Goal: Navigation & Orientation: Find specific page/section

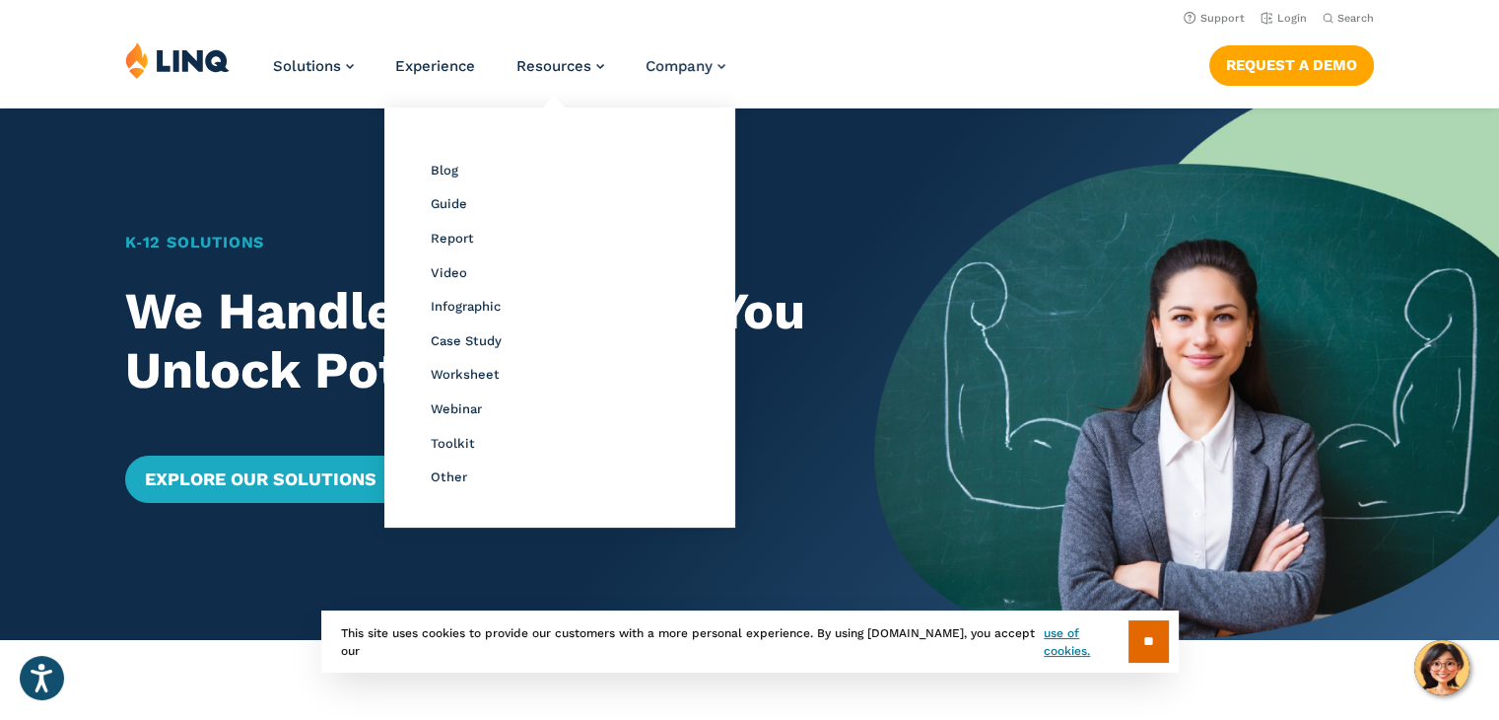
click at [563, 57] on li "Resources Resource Library Blog Guide Report Video Infographic Case Study Works…" at bounding box center [561, 73] width 88 height 65
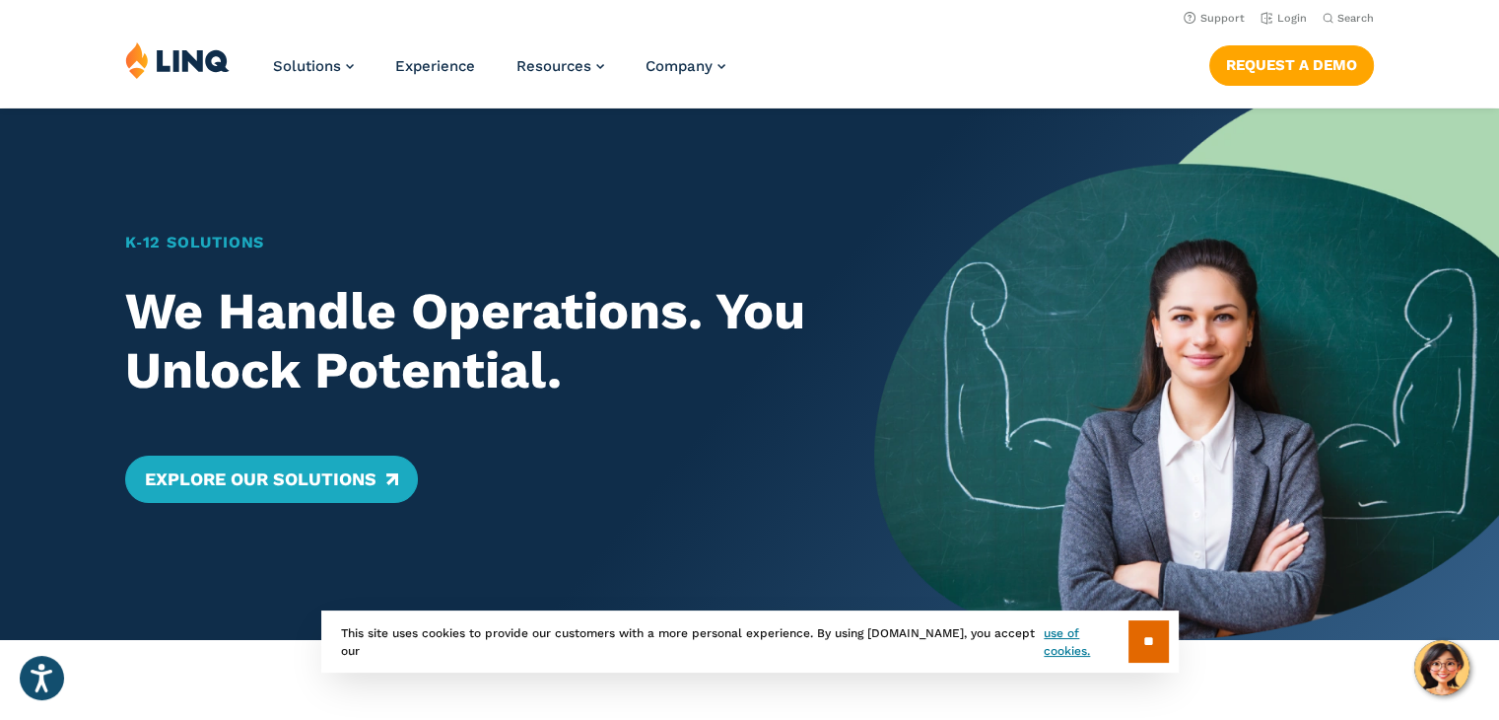
click at [901, 66] on div "Solutions Nutrition Overview NEW School Nutrition Suite School Nutrition State …" at bounding box center [749, 73] width 1499 height 65
click at [1297, 16] on link "Login" at bounding box center [1284, 18] width 46 height 13
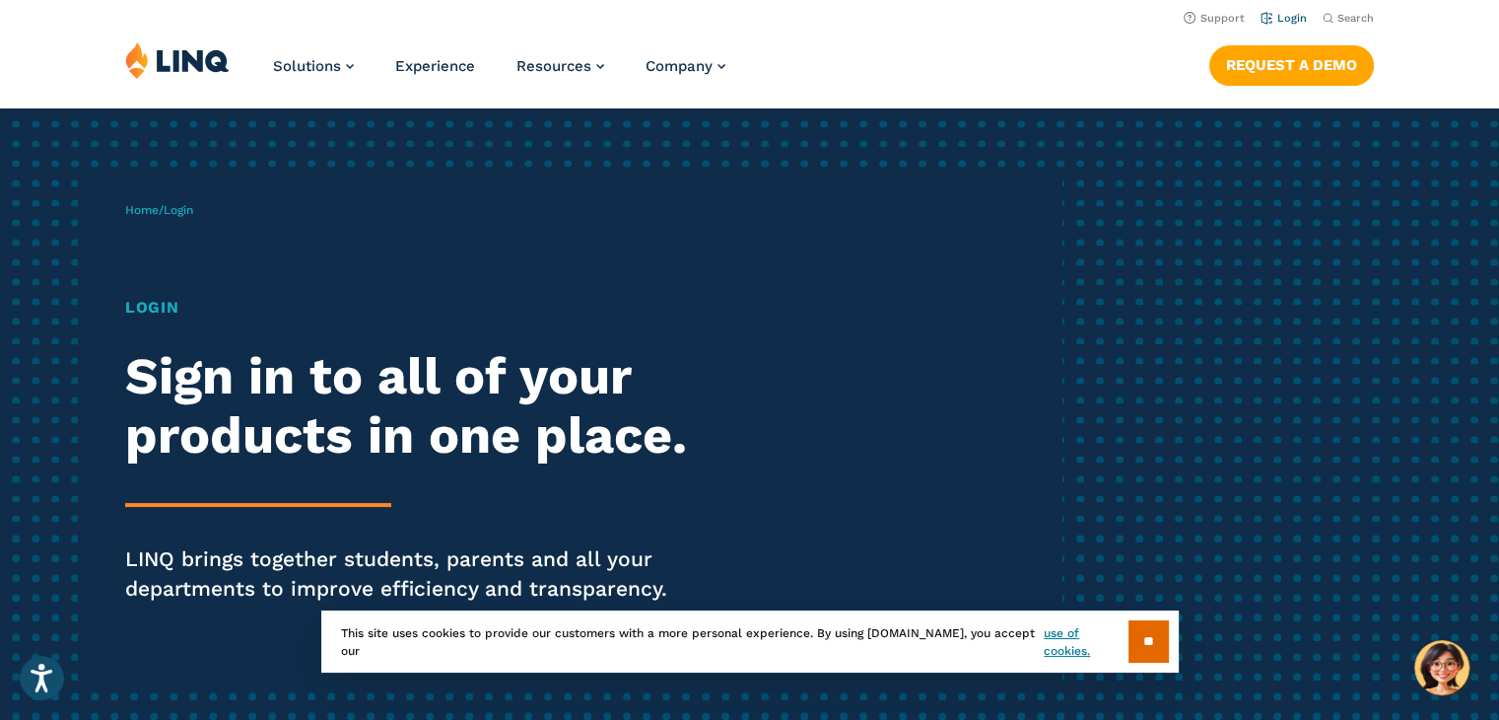
click at [1293, 20] on link "Login" at bounding box center [1284, 18] width 46 height 13
click at [139, 211] on link "Home" at bounding box center [142, 210] width 34 height 14
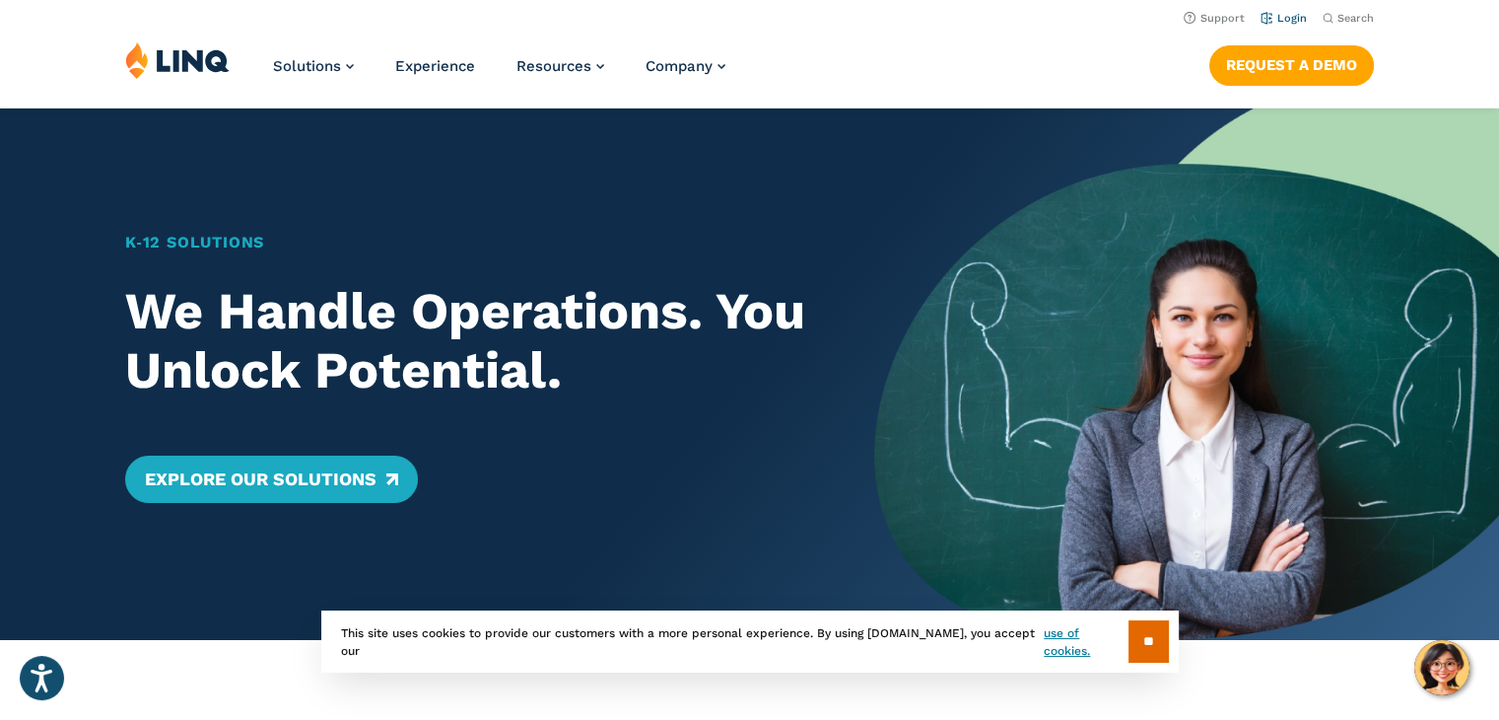
click at [1289, 17] on link "Login" at bounding box center [1284, 18] width 46 height 13
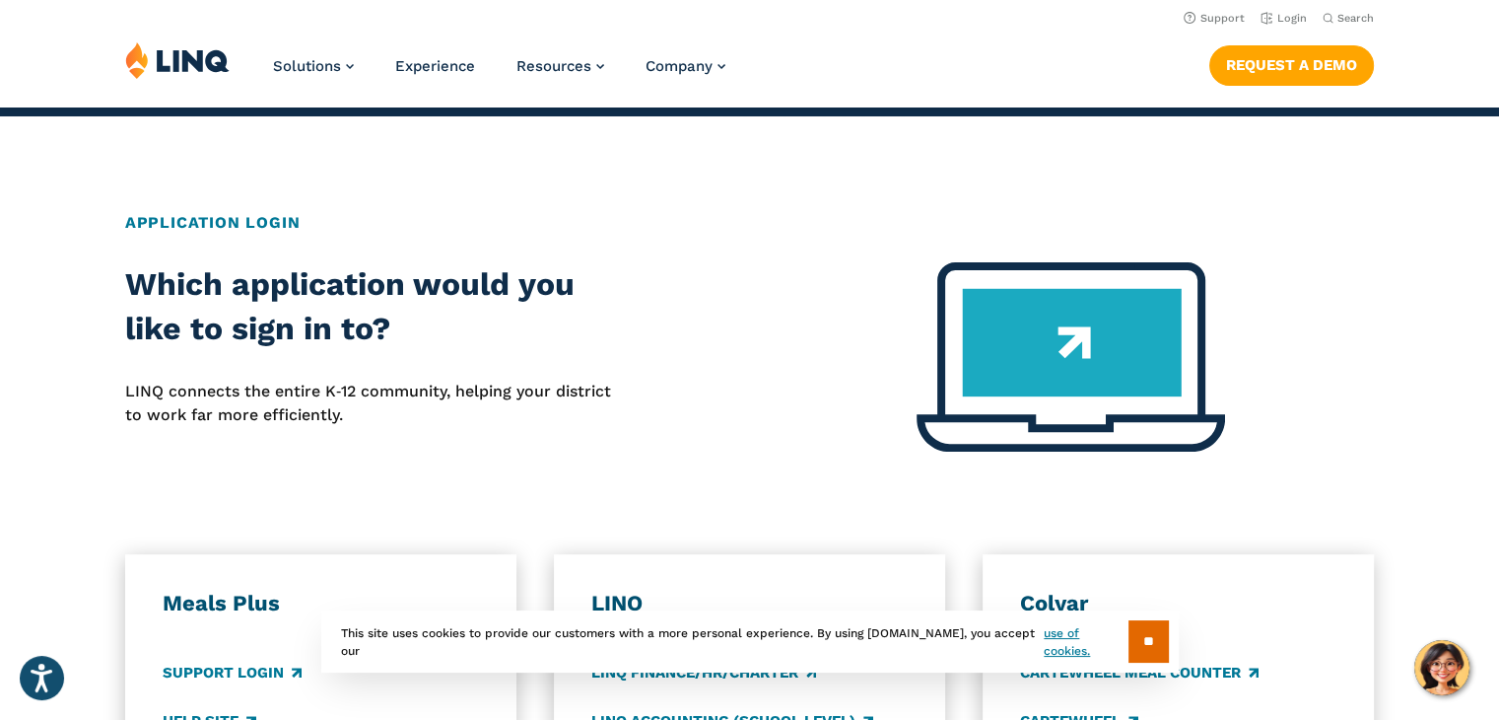
scroll to position [627, 0]
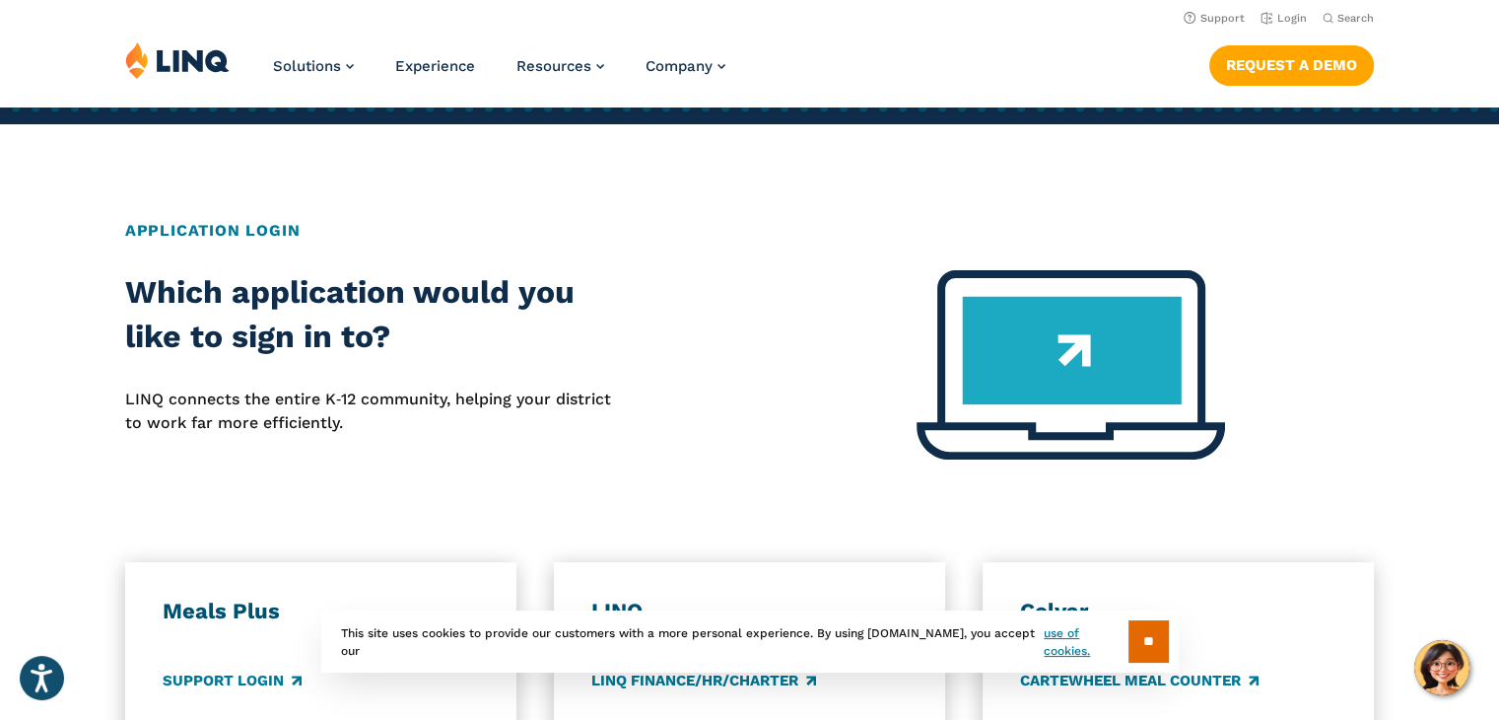
click at [200, 225] on h2 "Application Login" at bounding box center [749, 231] width 1249 height 24
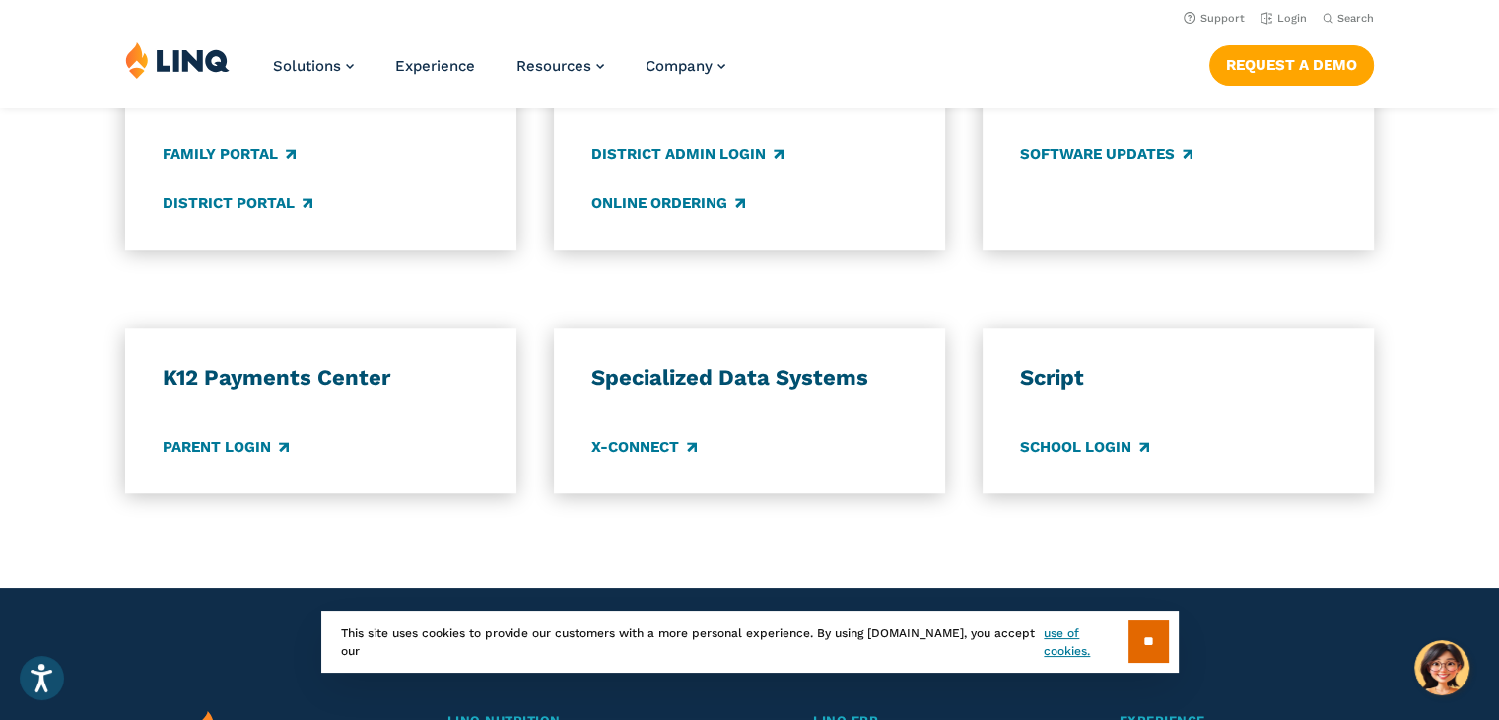
scroll to position [1490, 0]
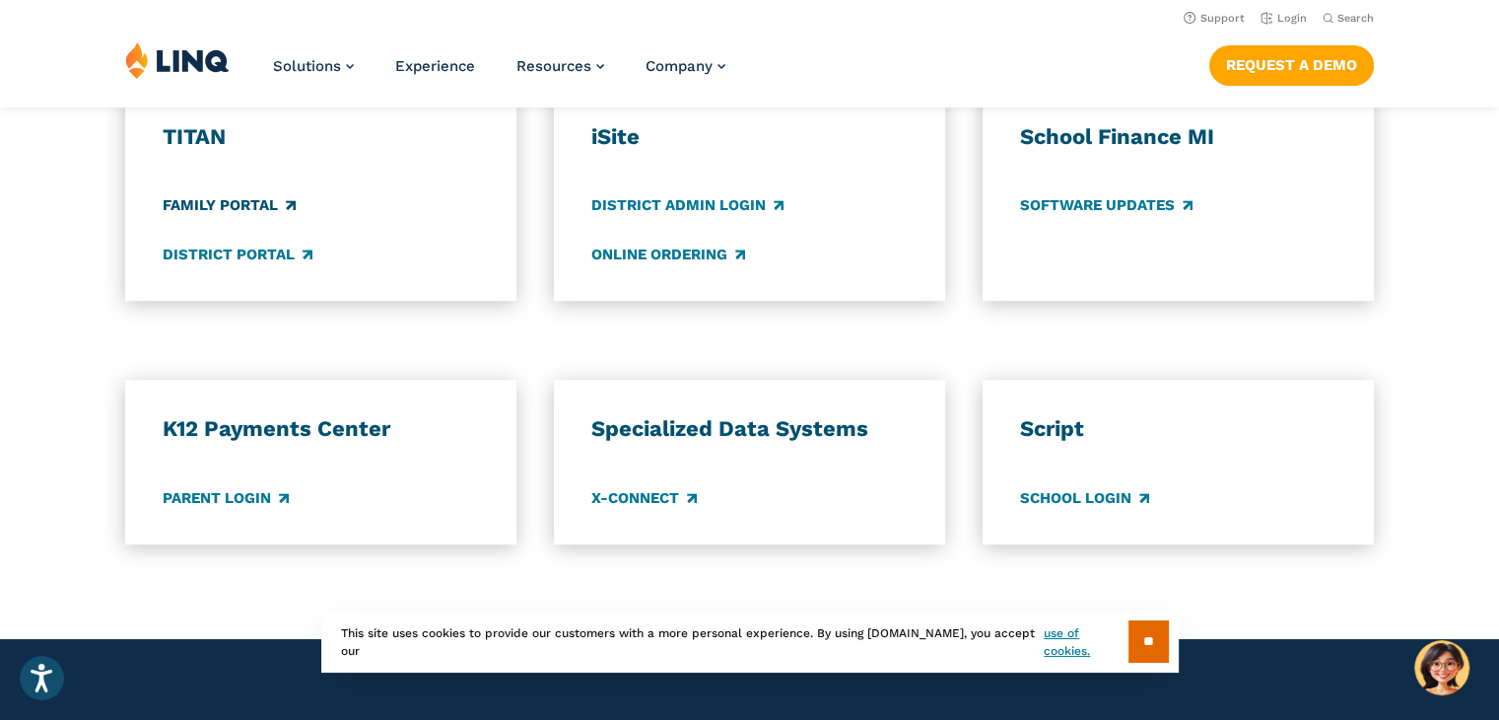
click at [235, 204] on link "Family Portal" at bounding box center [229, 206] width 133 height 22
